Goal: Information Seeking & Learning: Learn about a topic

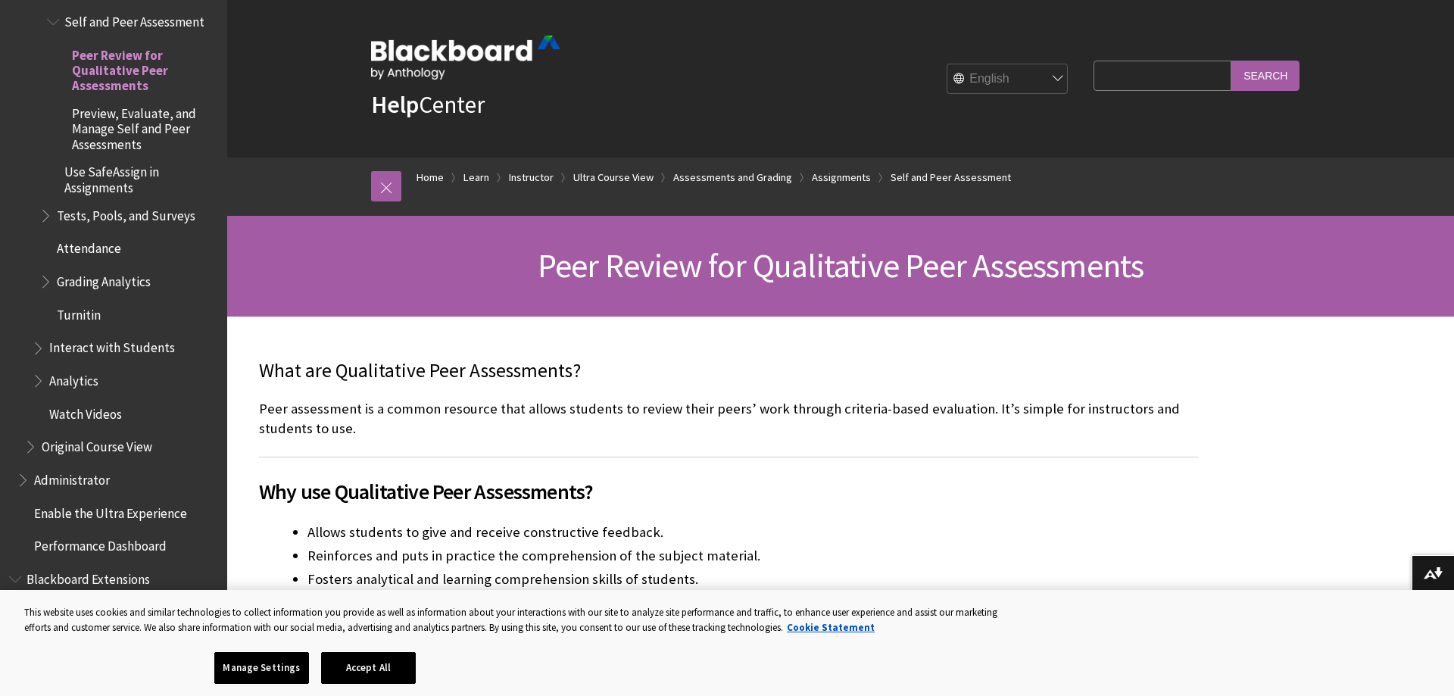
drag, startPoint x: 924, startPoint y: 310, endPoint x: 922, endPoint y: -26, distance: 336.1
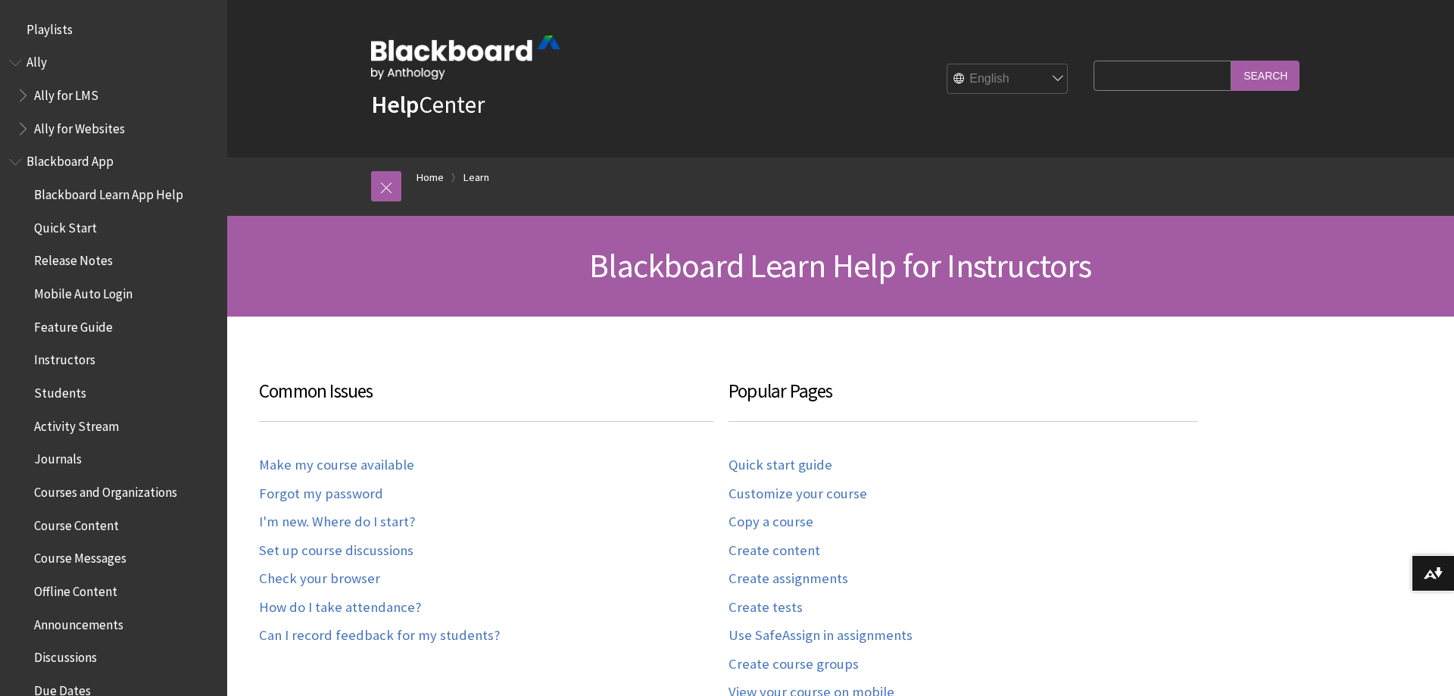
scroll to position [1491, 0]
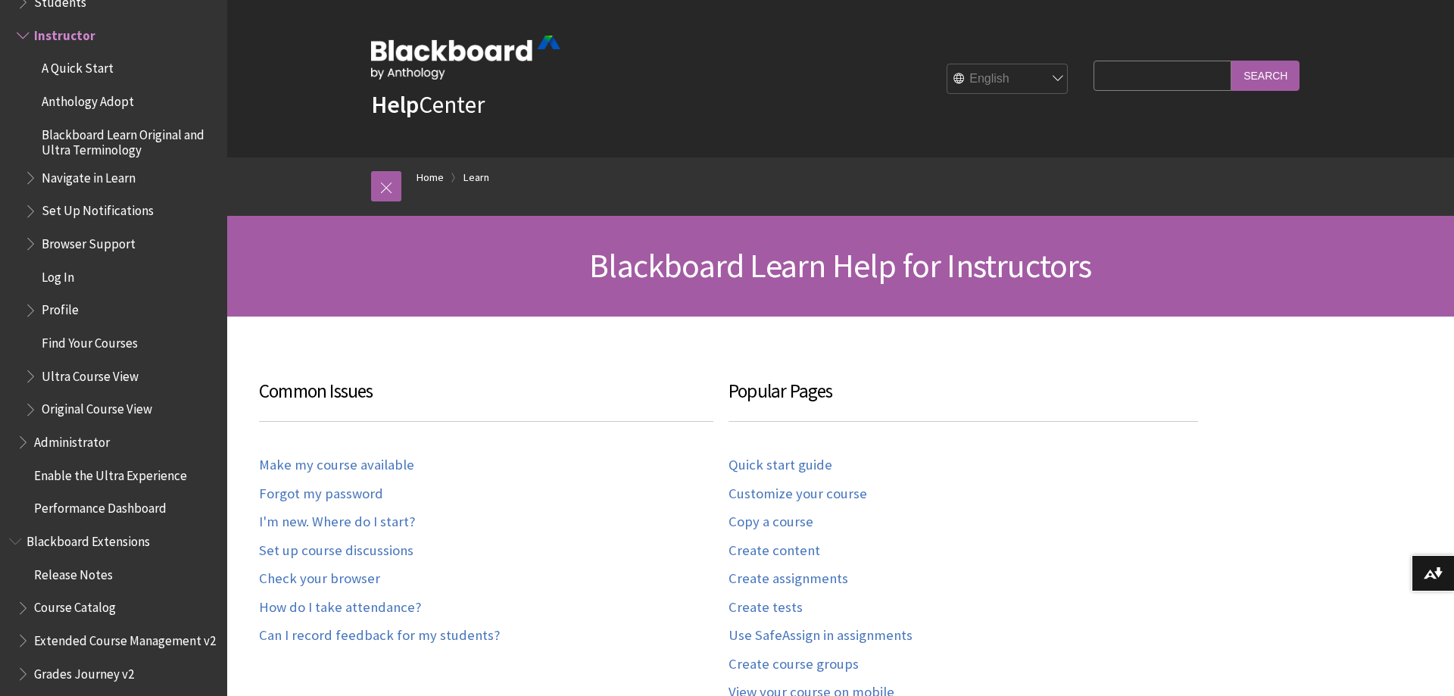
click at [1158, 86] on input "Search Query" at bounding box center [1162, 76] width 138 height 30
type input "peer review"
click at [1231, 61] on input "Search" at bounding box center [1265, 76] width 68 height 30
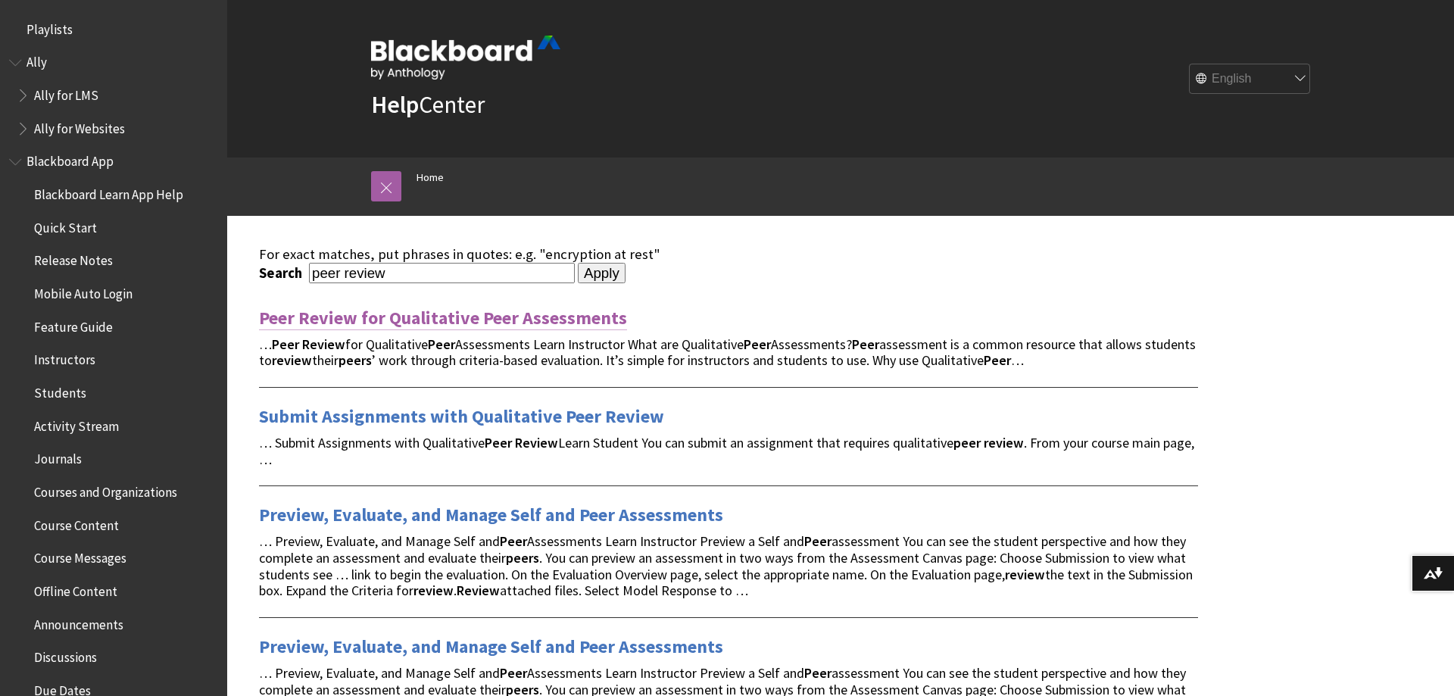
click at [454, 318] on link "Peer Review for Qualitative Peer Assessments" at bounding box center [443, 318] width 368 height 24
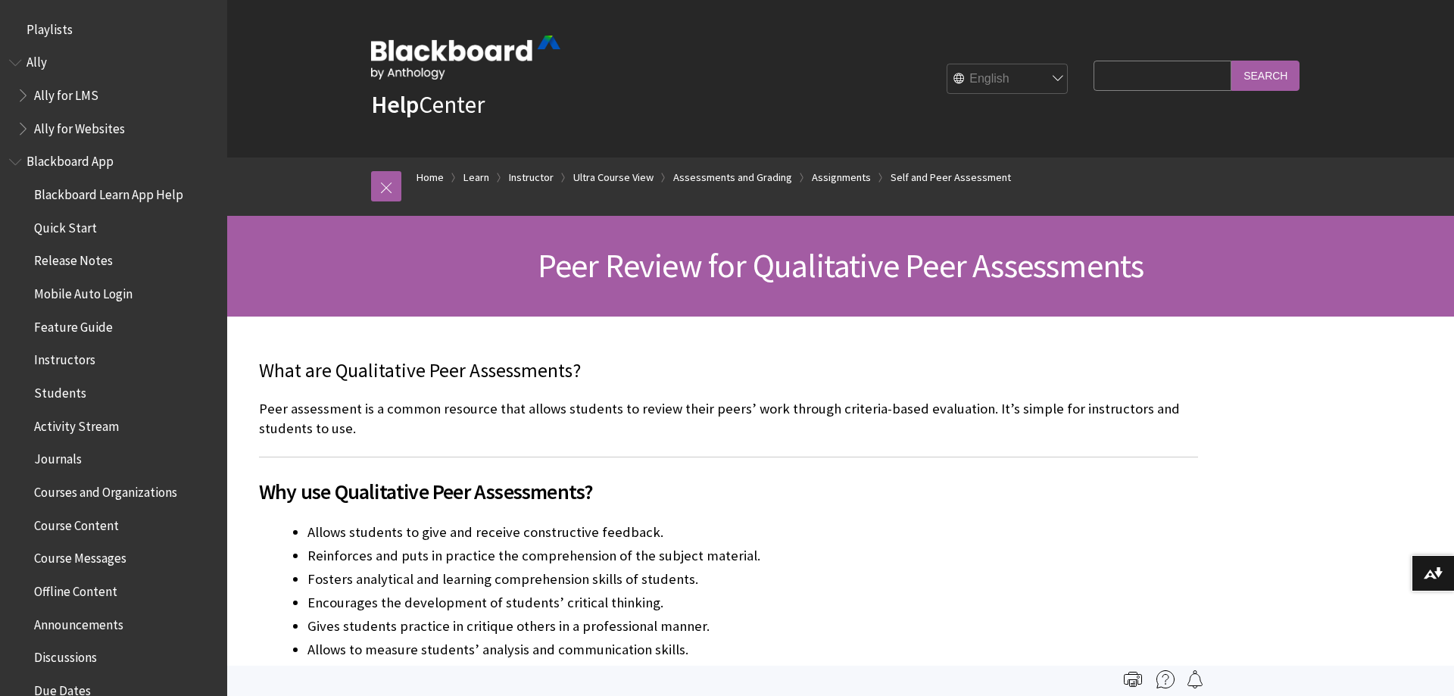
scroll to position [2494, 0]
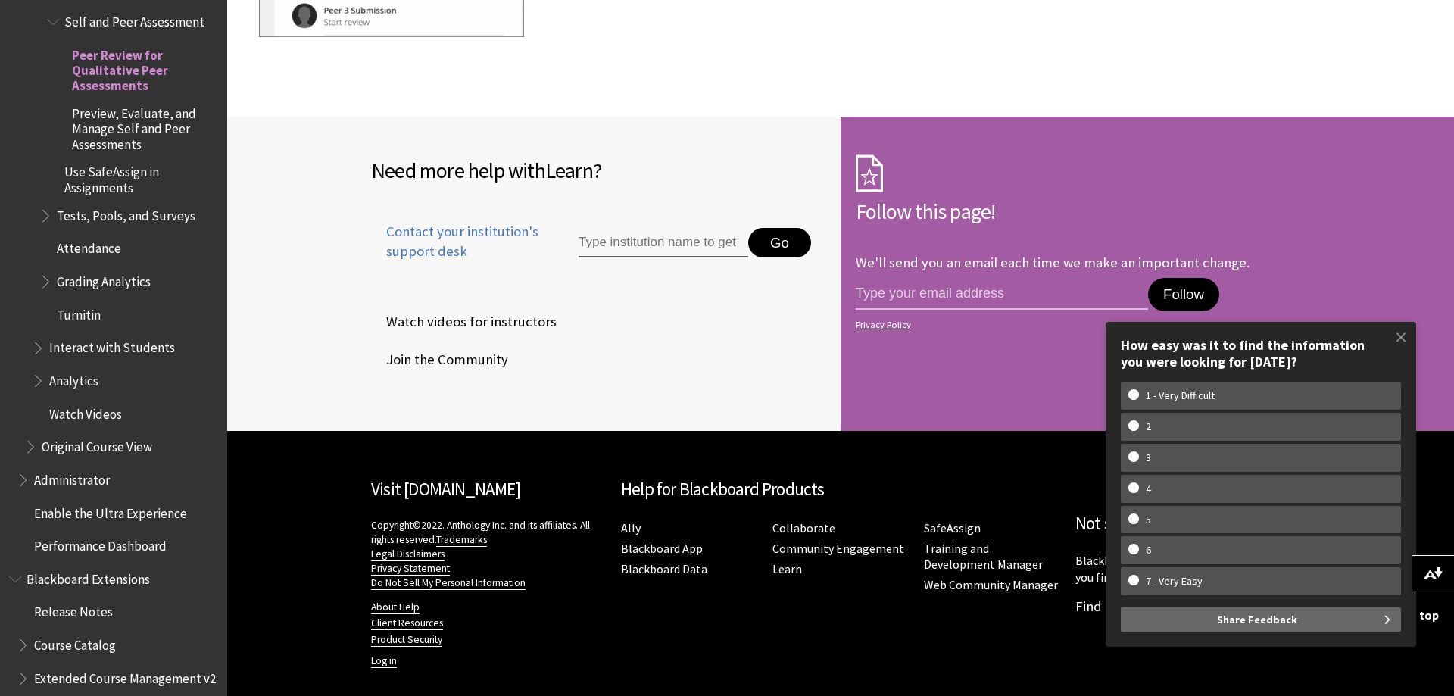
drag, startPoint x: 1061, startPoint y: 466, endPoint x: 1017, endPoint y: 727, distance: 264.9
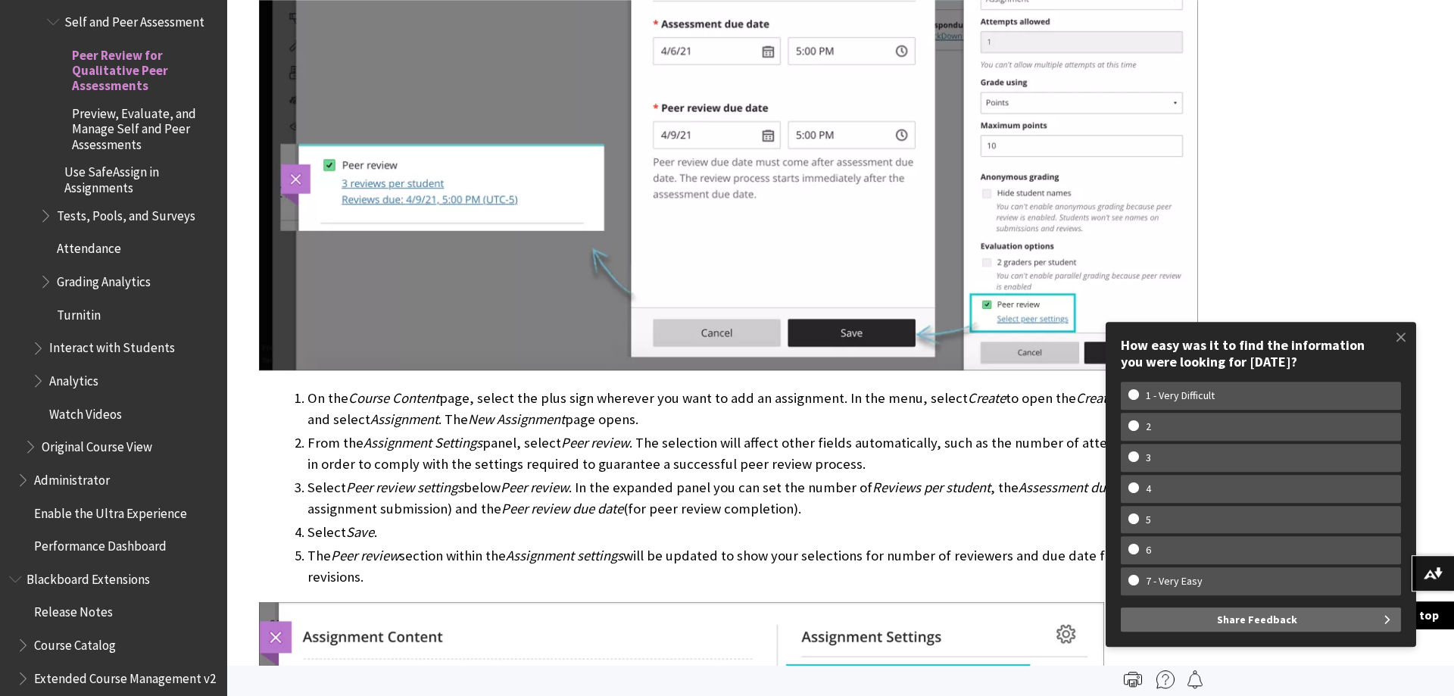
scroll to position [0, 0]
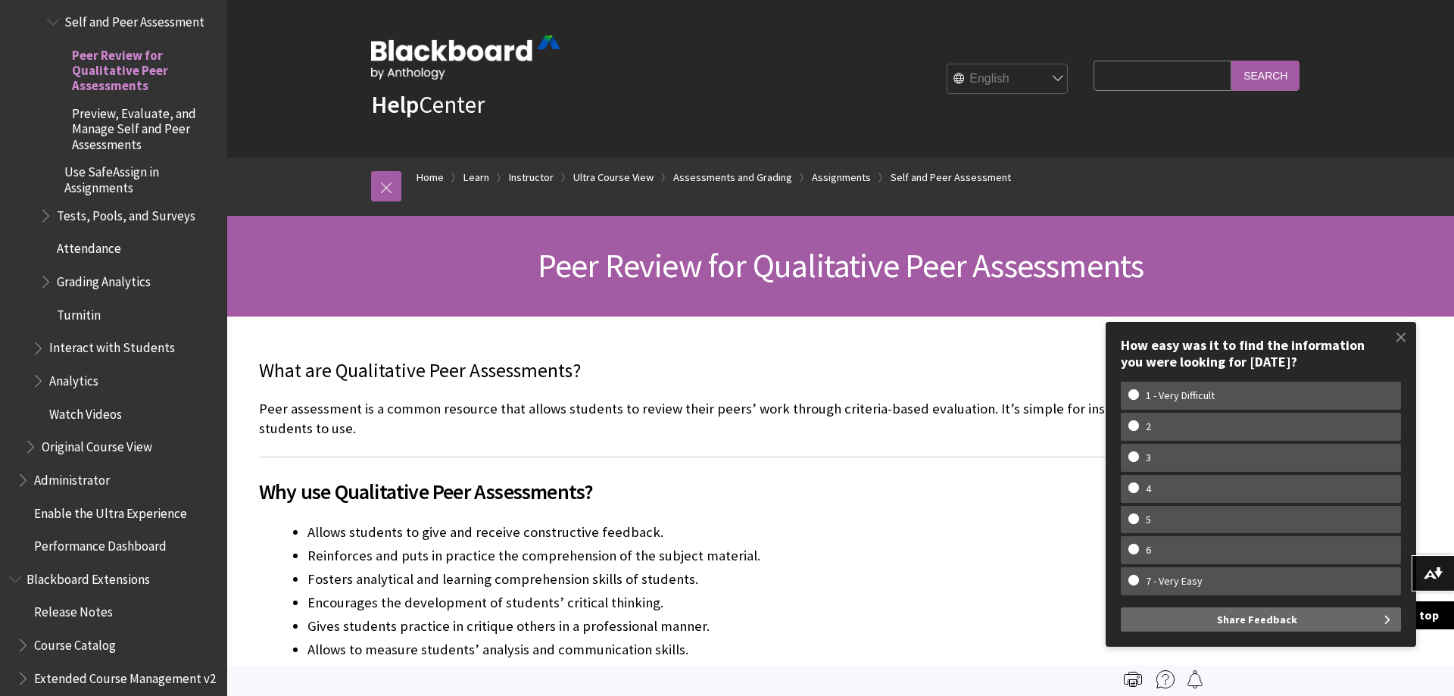
drag, startPoint x: 765, startPoint y: 589, endPoint x: 748, endPoint y: 62, distance: 527.2
click at [1398, 339] on span at bounding box center [1401, 337] width 32 height 32
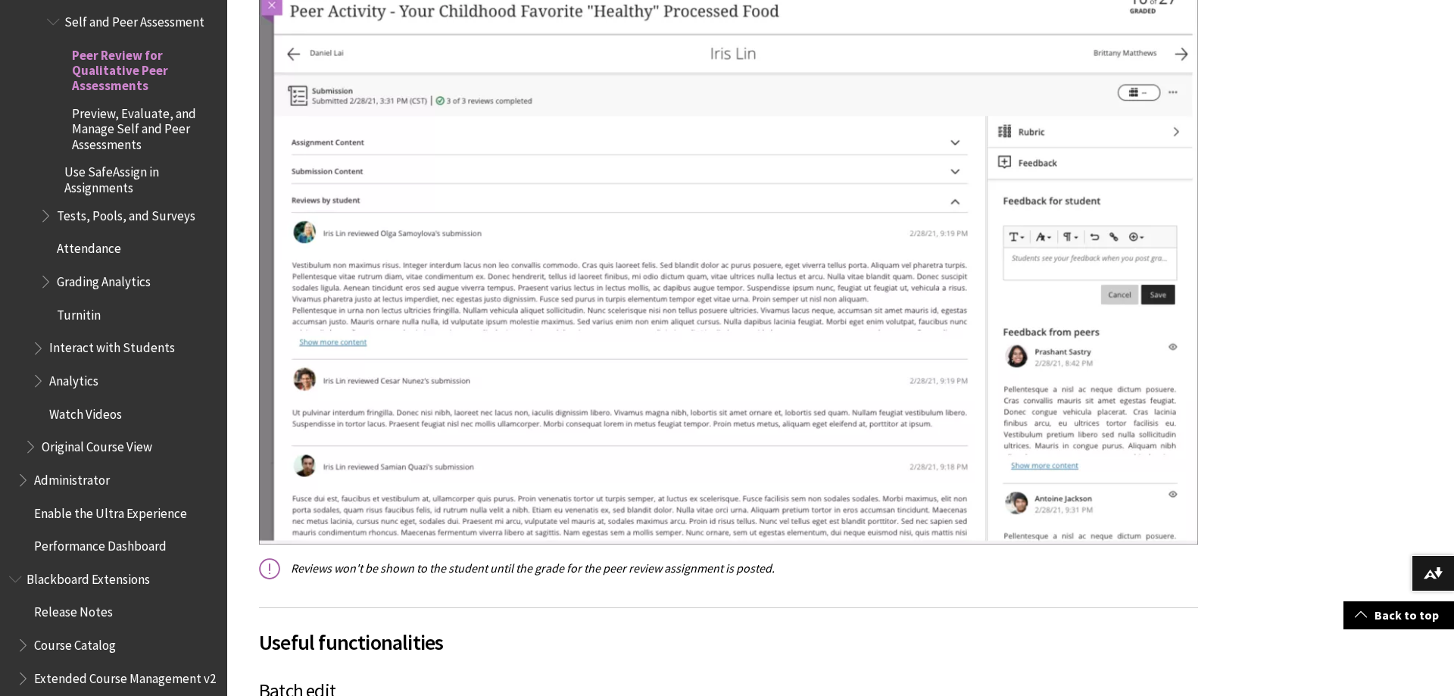
scroll to position [6487, 0]
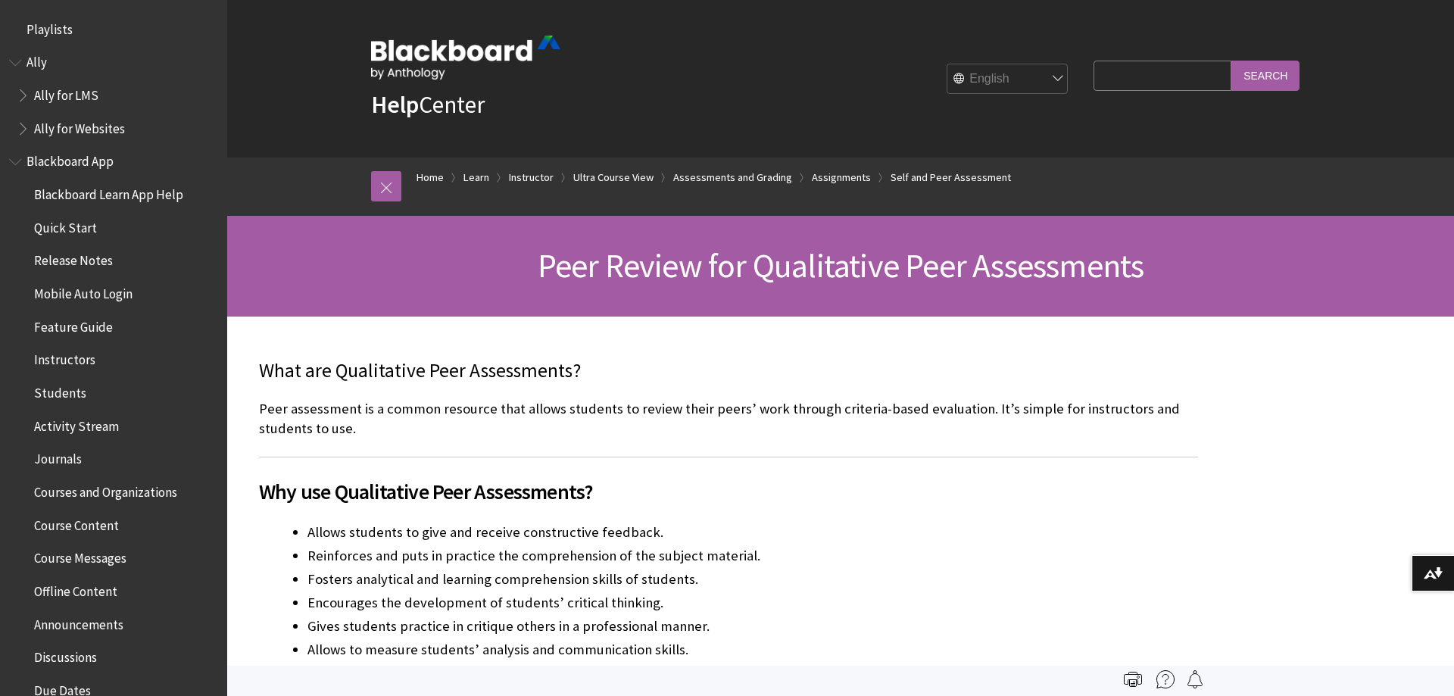
scroll to position [2494, 0]
